Goal: Navigation & Orientation: Find specific page/section

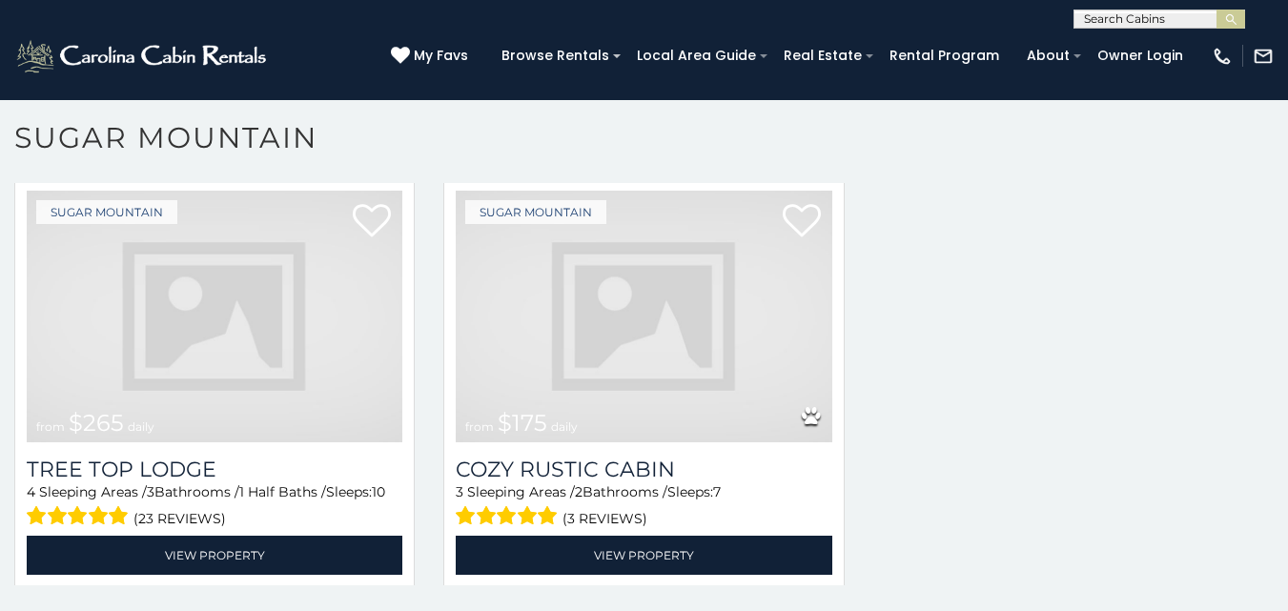
scroll to position [2960, 0]
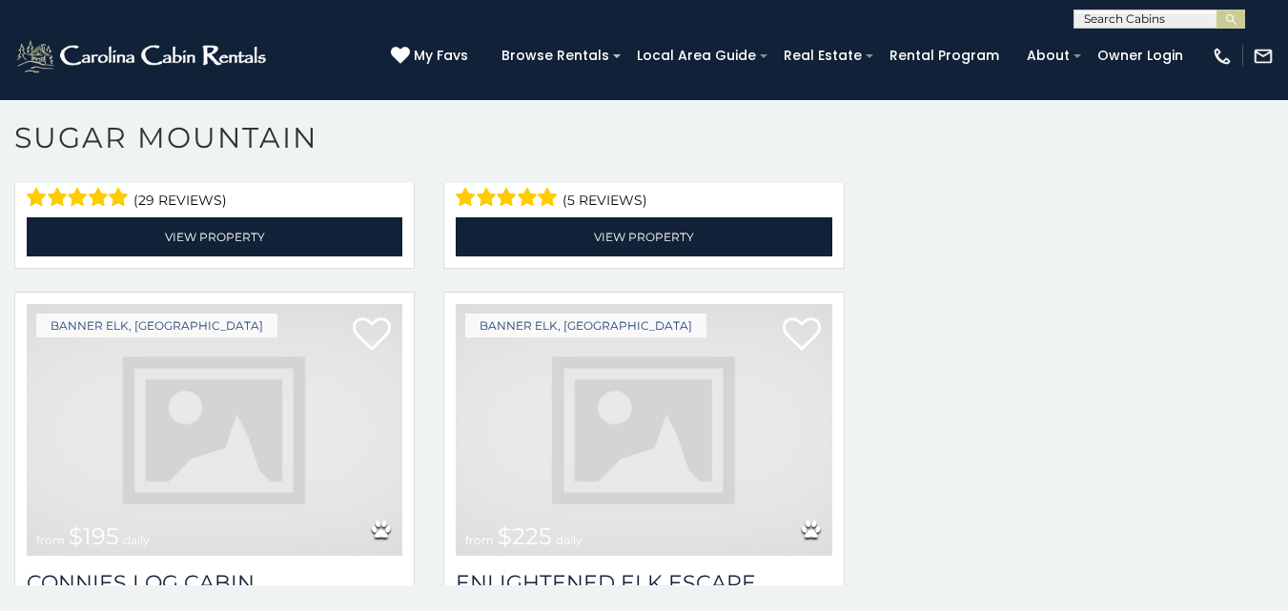
click at [101, 366] on img at bounding box center [215, 430] width 376 height 252
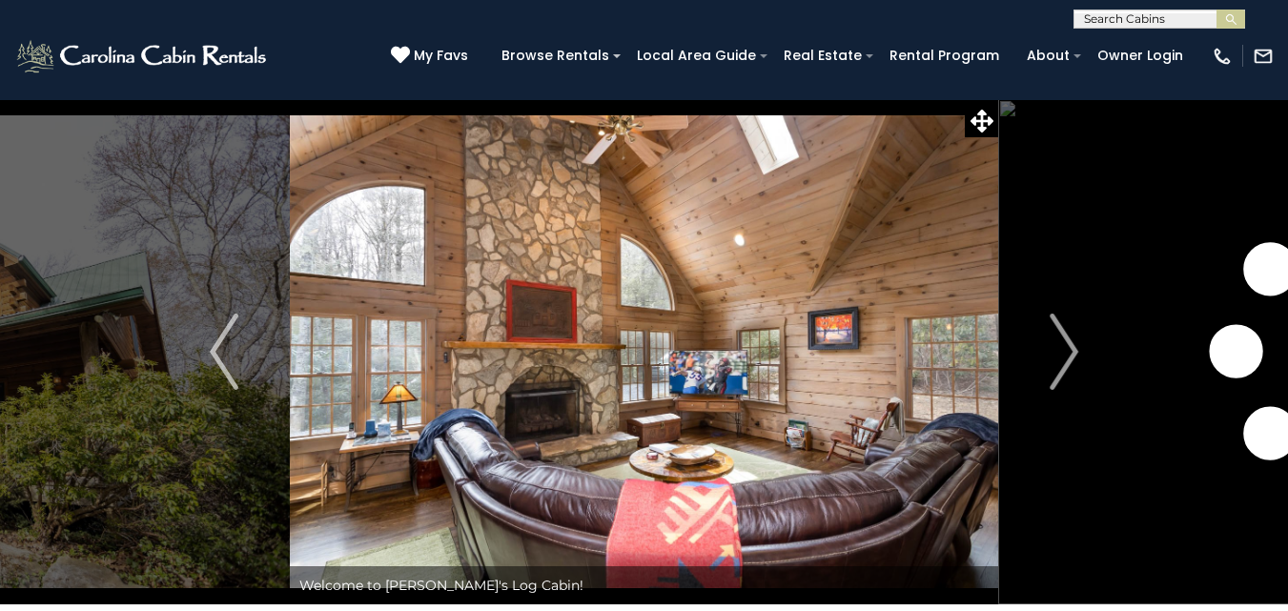
scroll to position [69, 0]
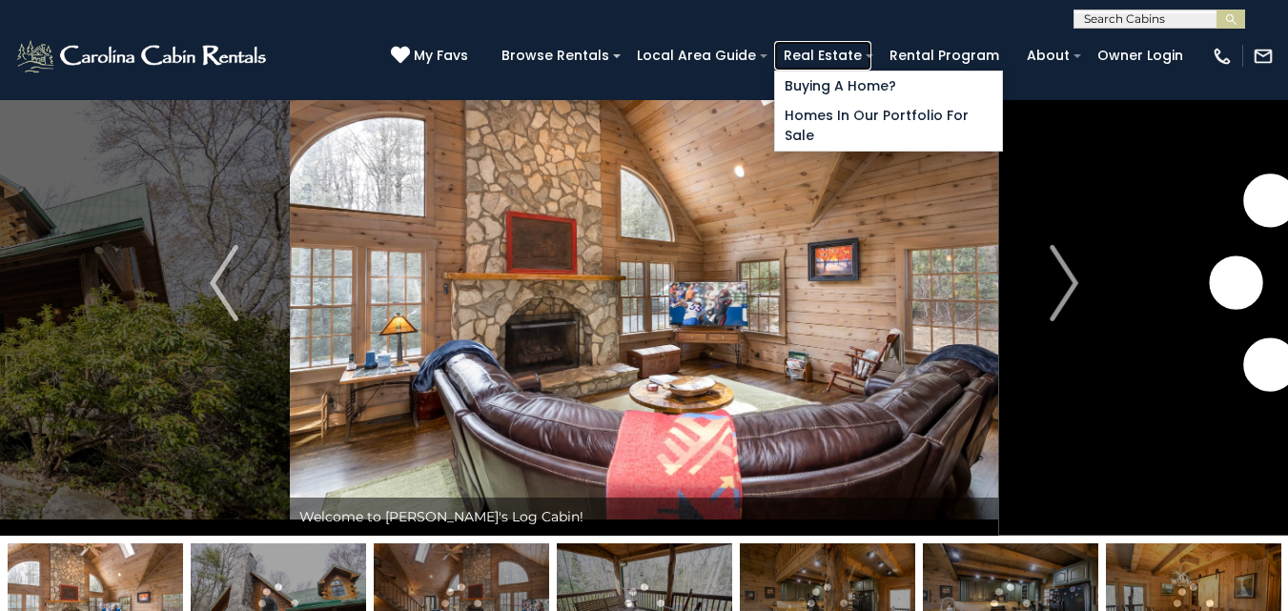
click at [860, 57] on link "Real Estate" at bounding box center [822, 56] width 97 height 30
